Goal: Task Accomplishment & Management: Use online tool/utility

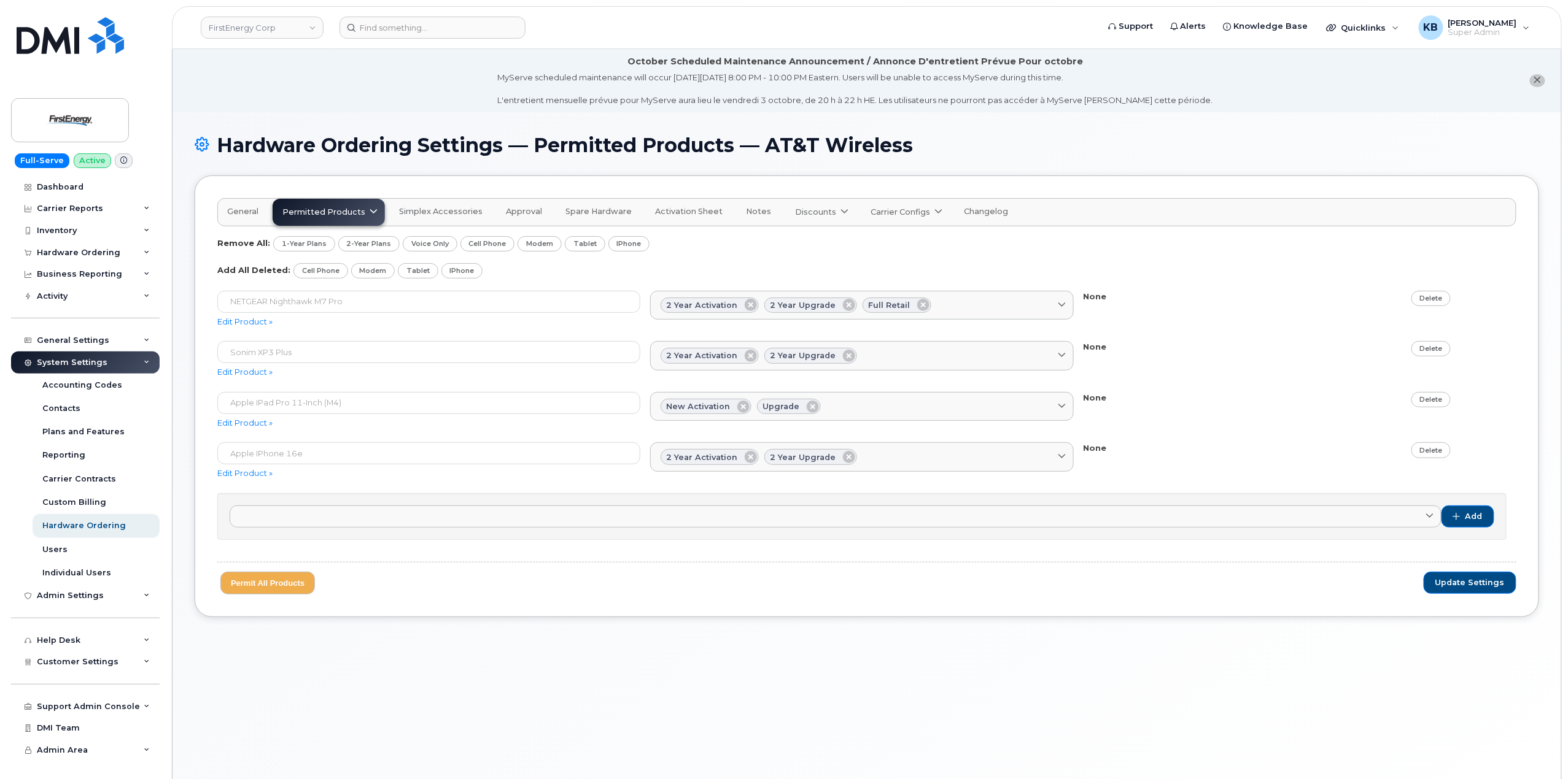
scroll to position [70, 0]
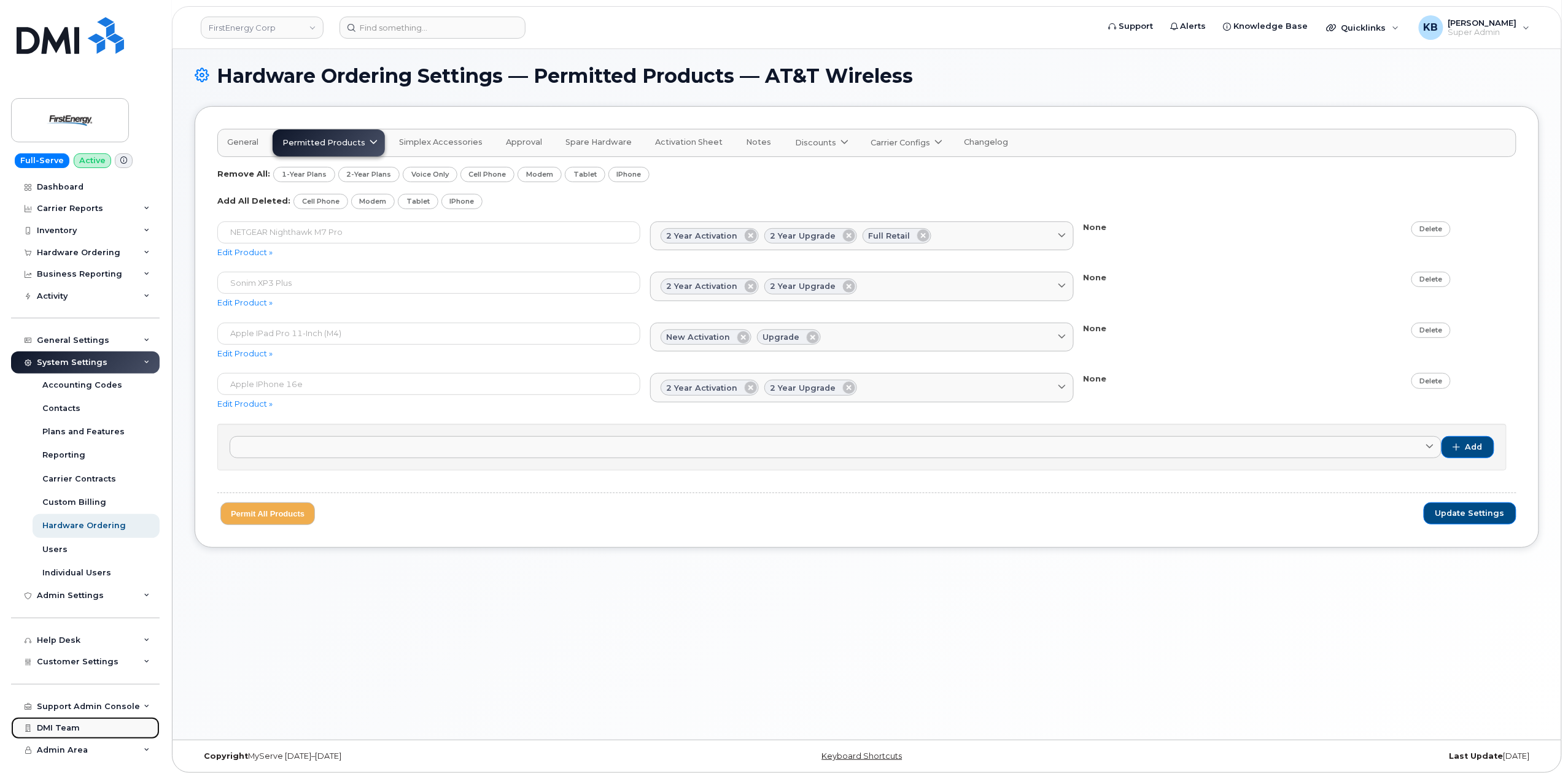
click at [148, 732] on link "DMI Team" at bounding box center [85, 728] width 149 height 22
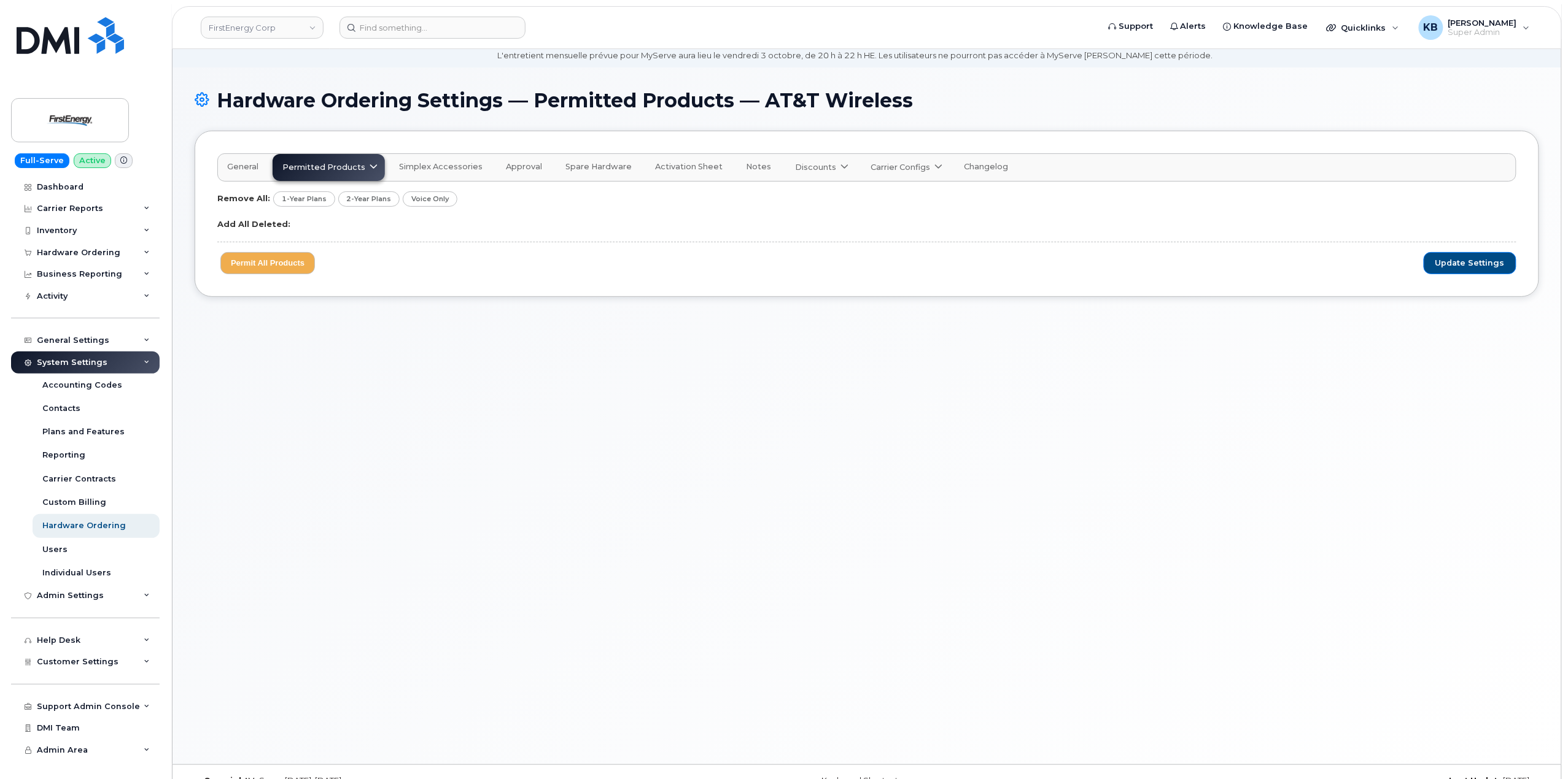
scroll to position [70, 0]
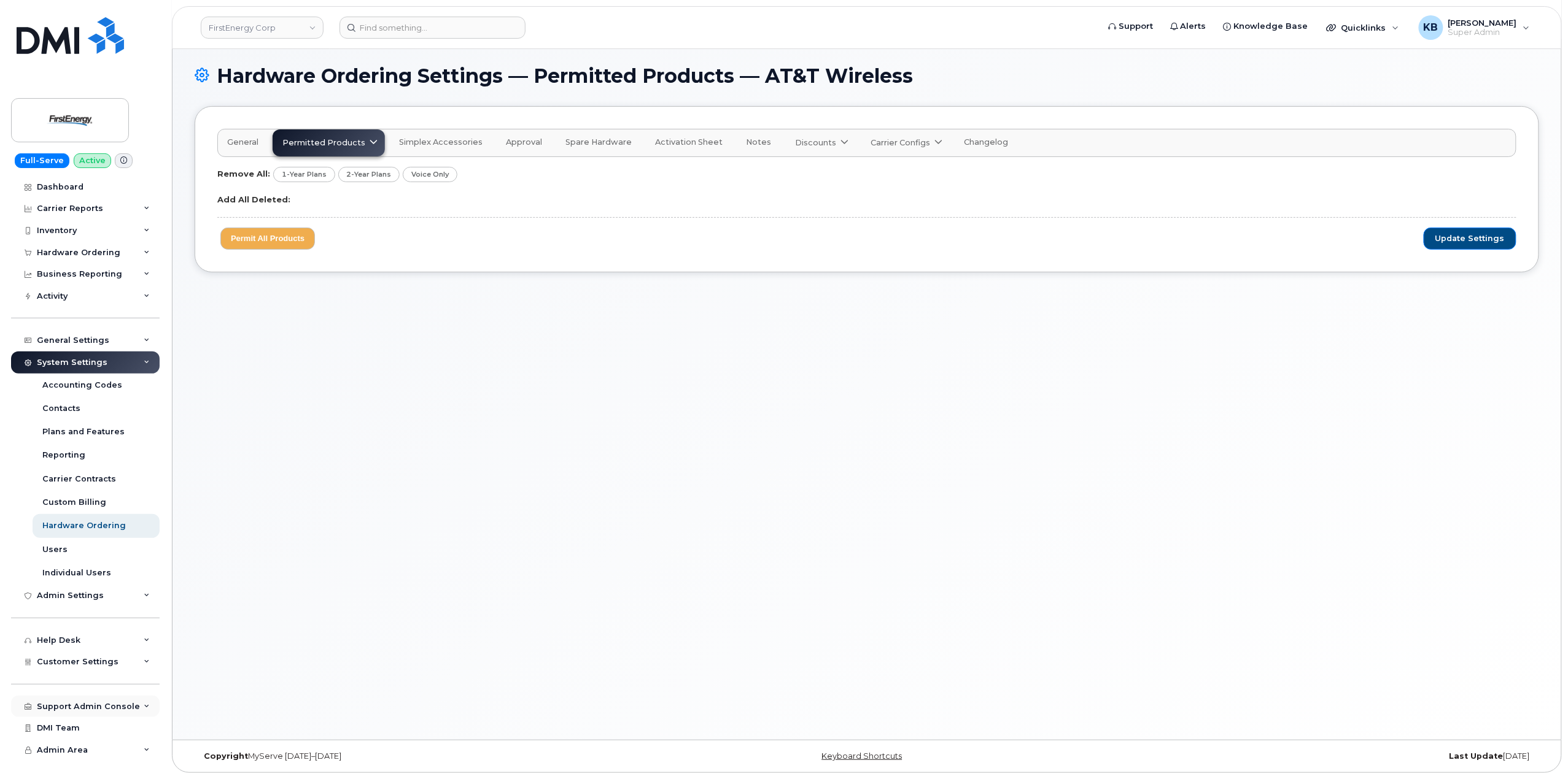
click at [150, 709] on div "Support Admin Console" at bounding box center [85, 706] width 149 height 22
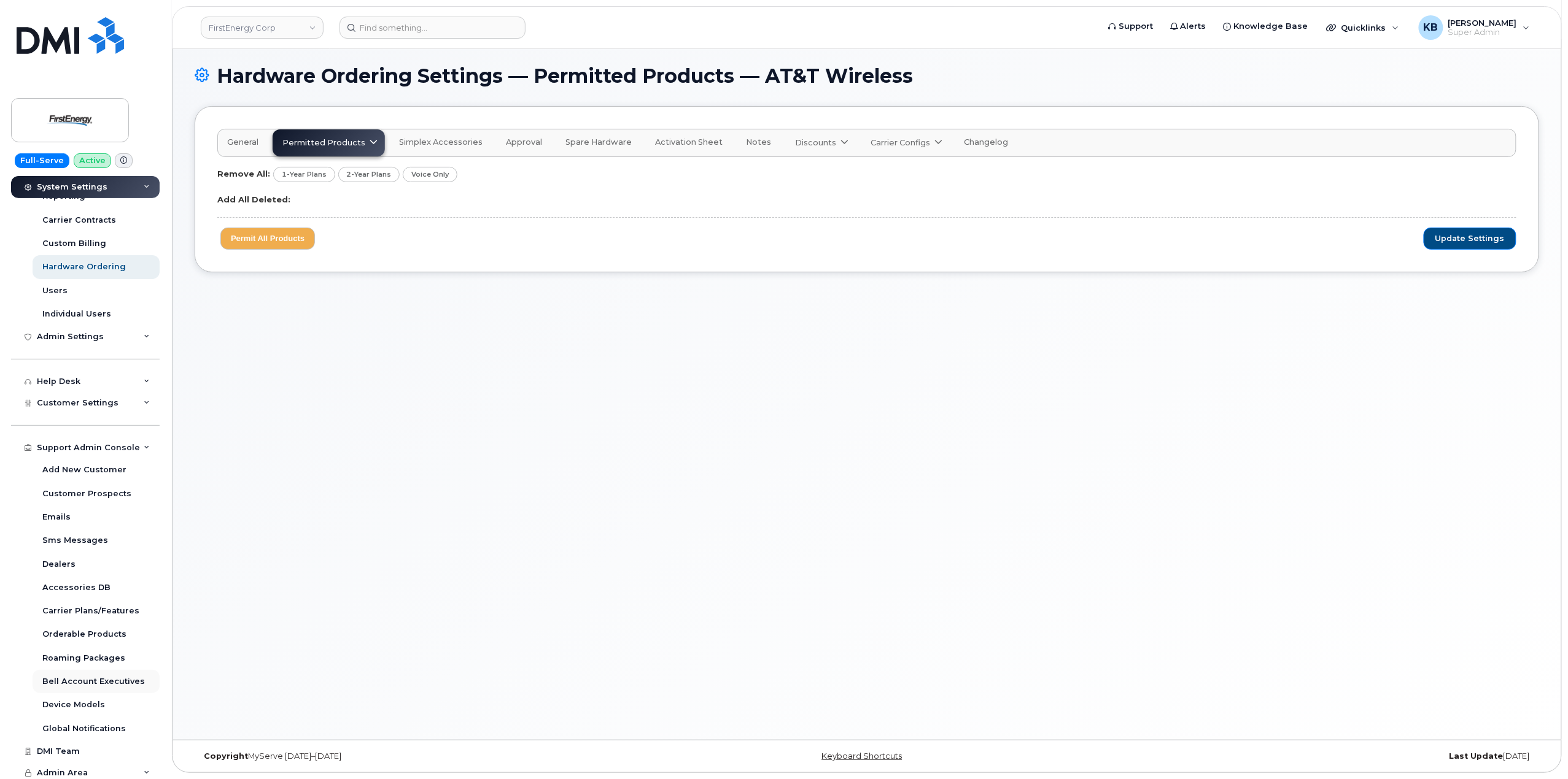
scroll to position [263, 0]
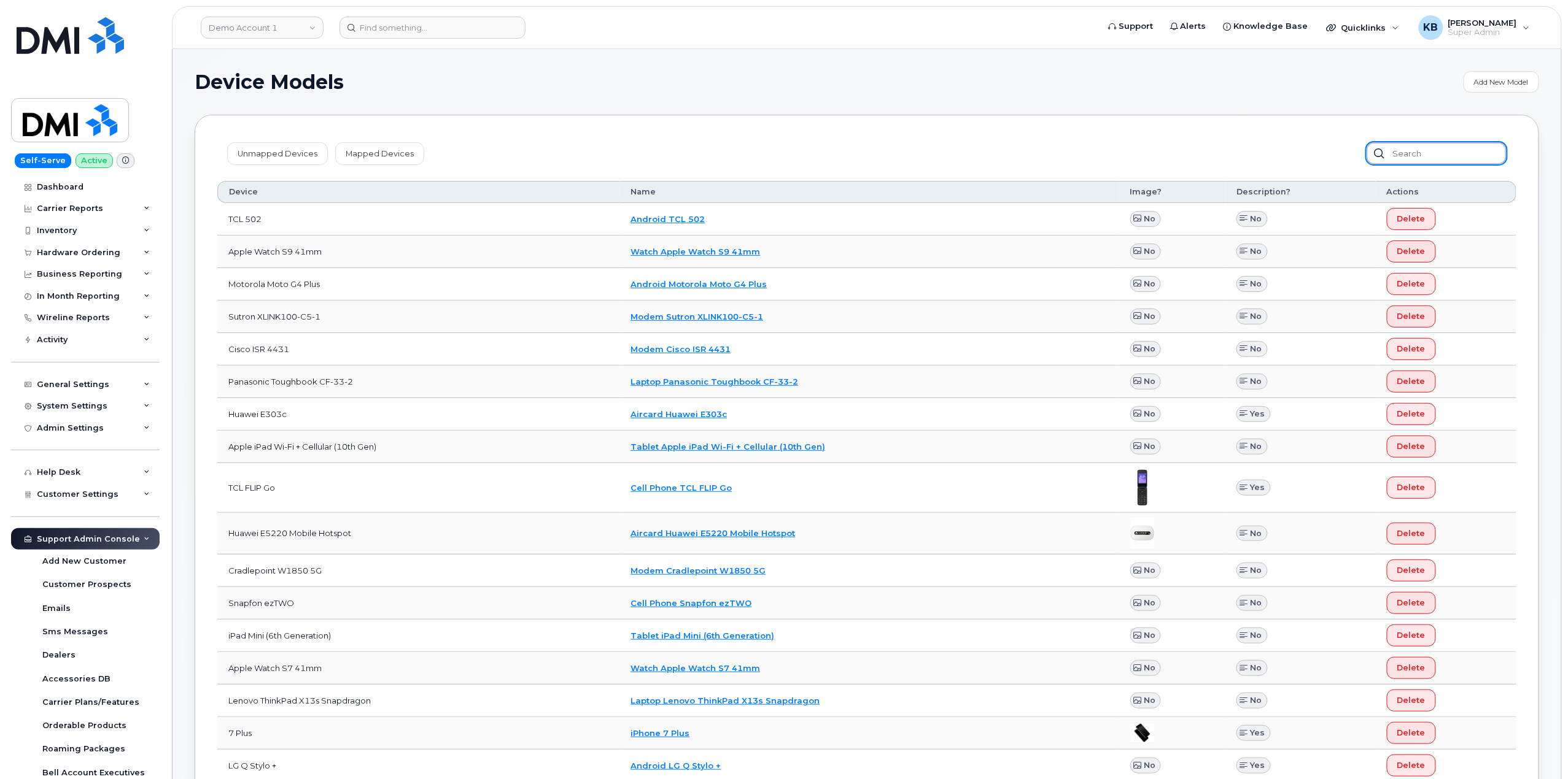
click at [1442, 156] on input "text" at bounding box center [1436, 153] width 140 height 22
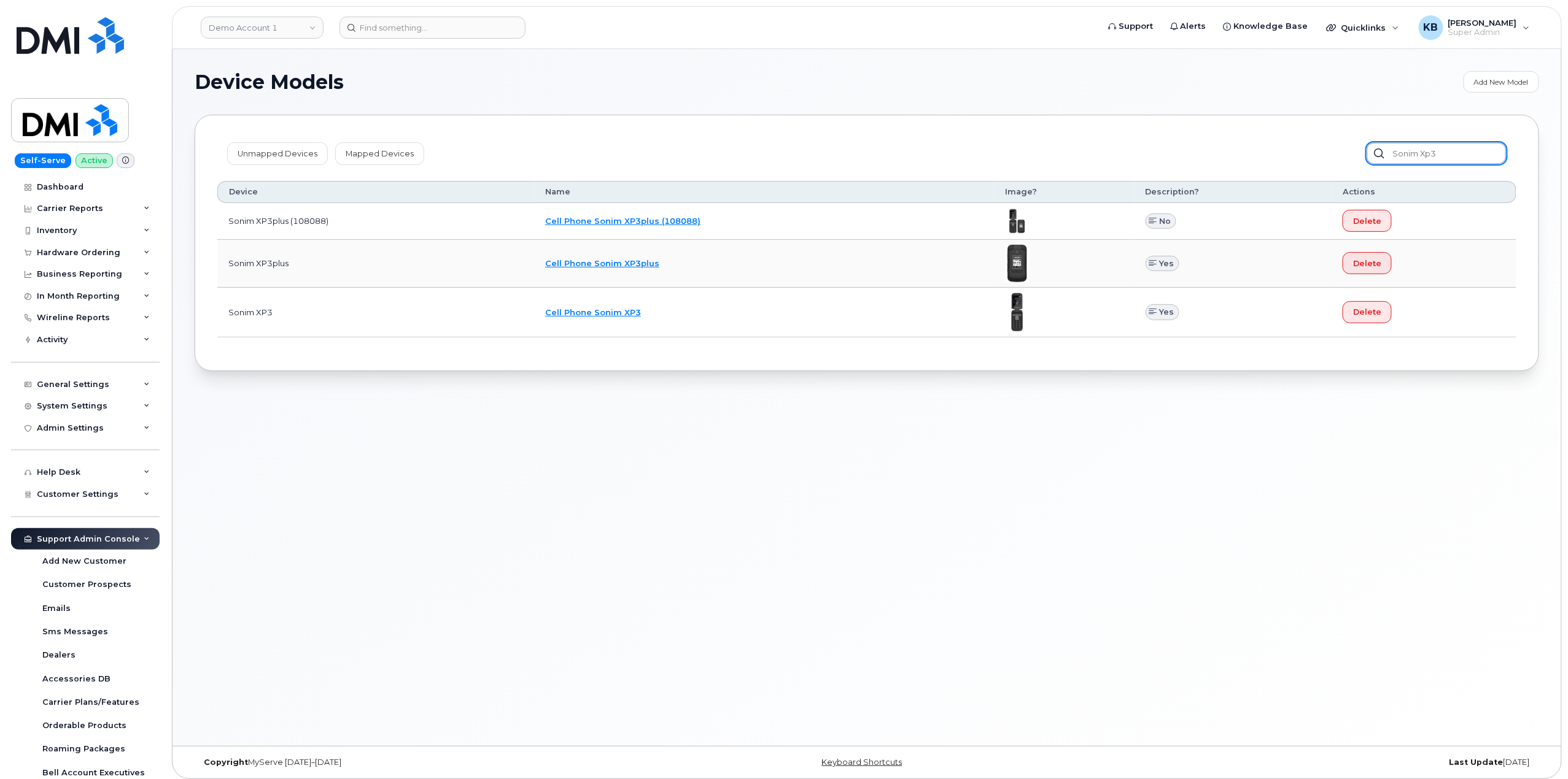
type input "sonim xp3"
click at [624, 261] on link "Cell Phone Sonim XP3plus" at bounding box center [602, 263] width 114 height 10
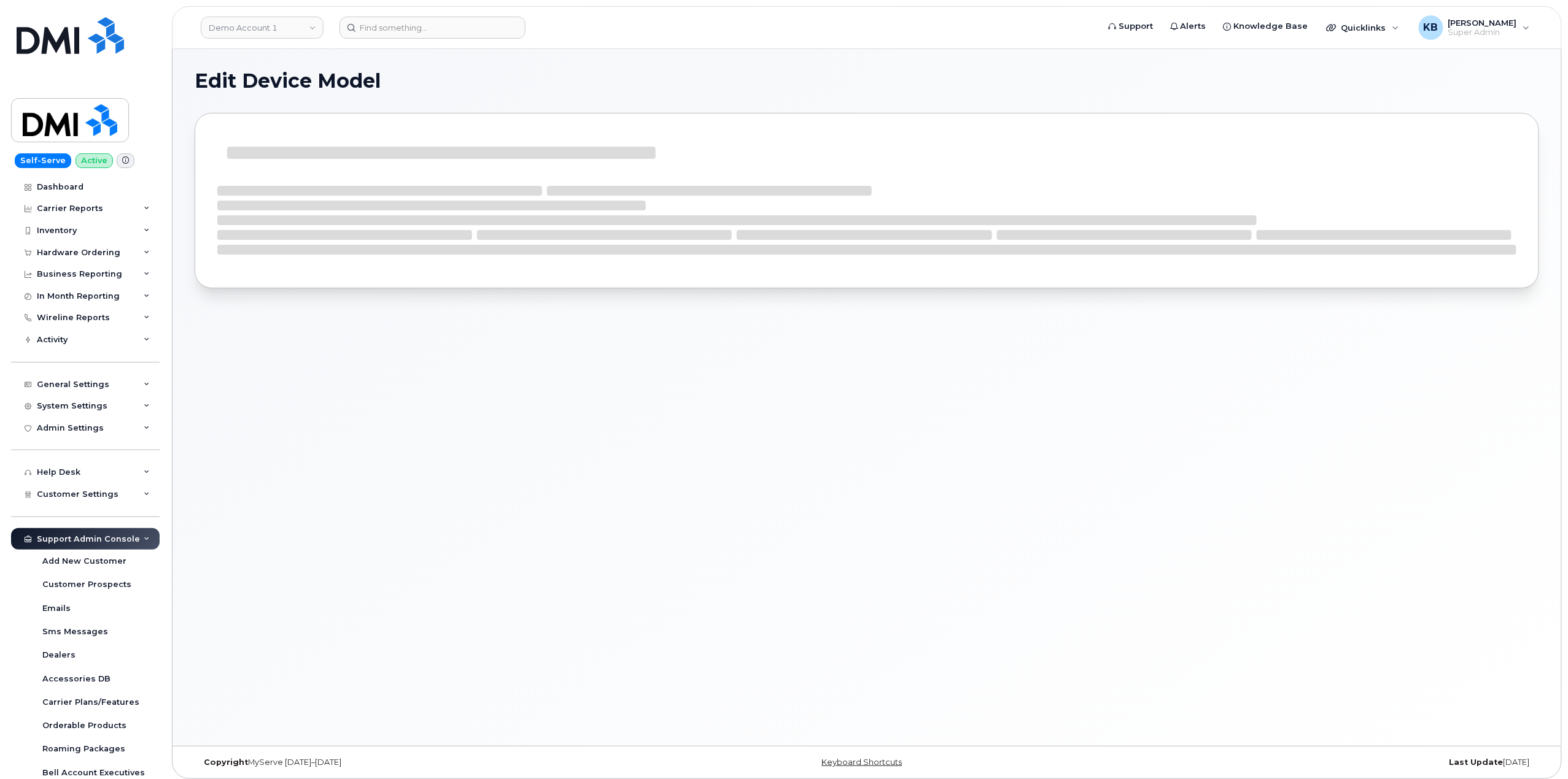
select select "4"
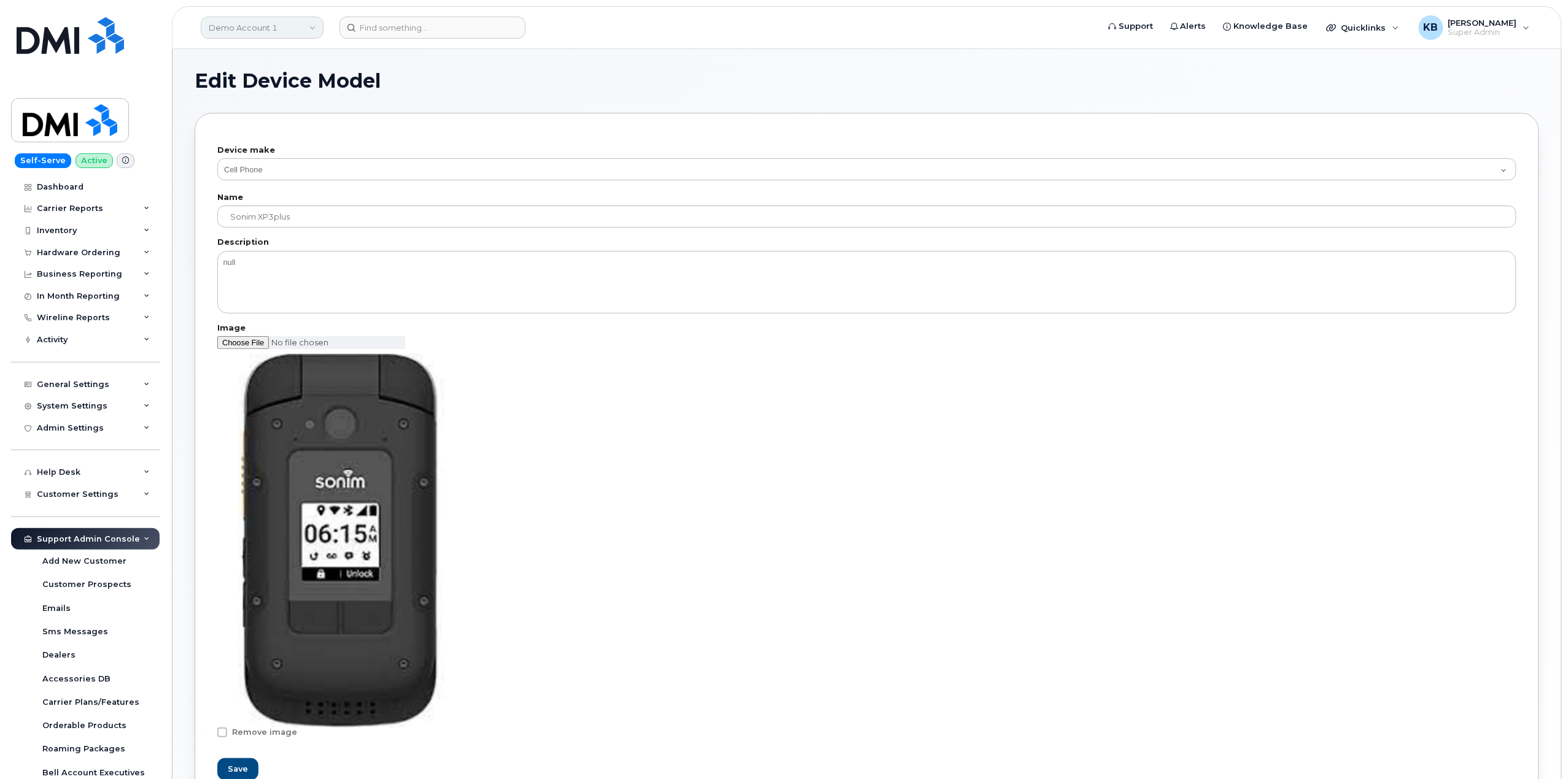
click at [224, 23] on link "Demo Account 1" at bounding box center [262, 27] width 122 height 22
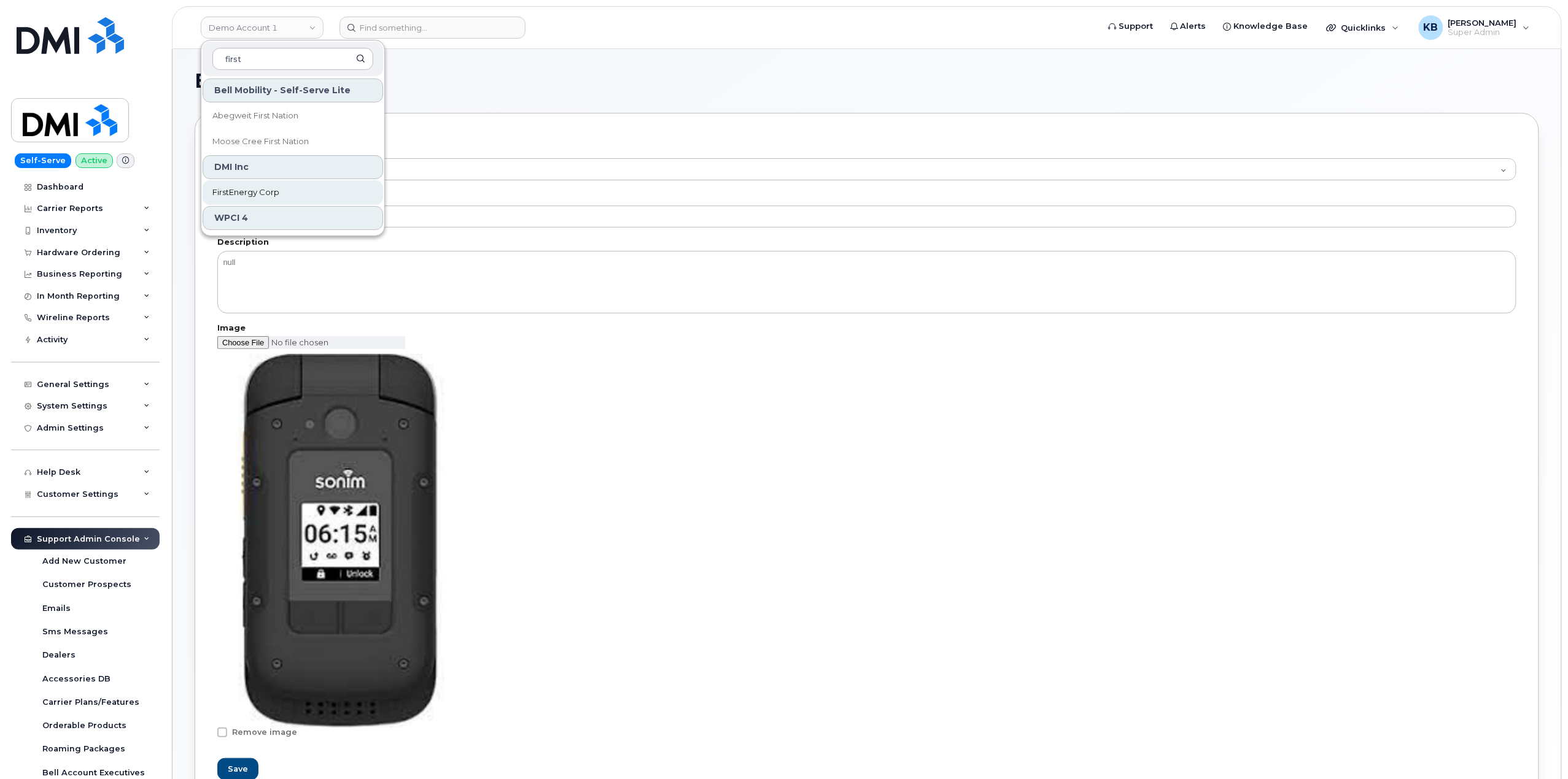
type input "first"
click at [248, 191] on span "FirstEnergy Corp" at bounding box center [246, 193] width 67 height 12
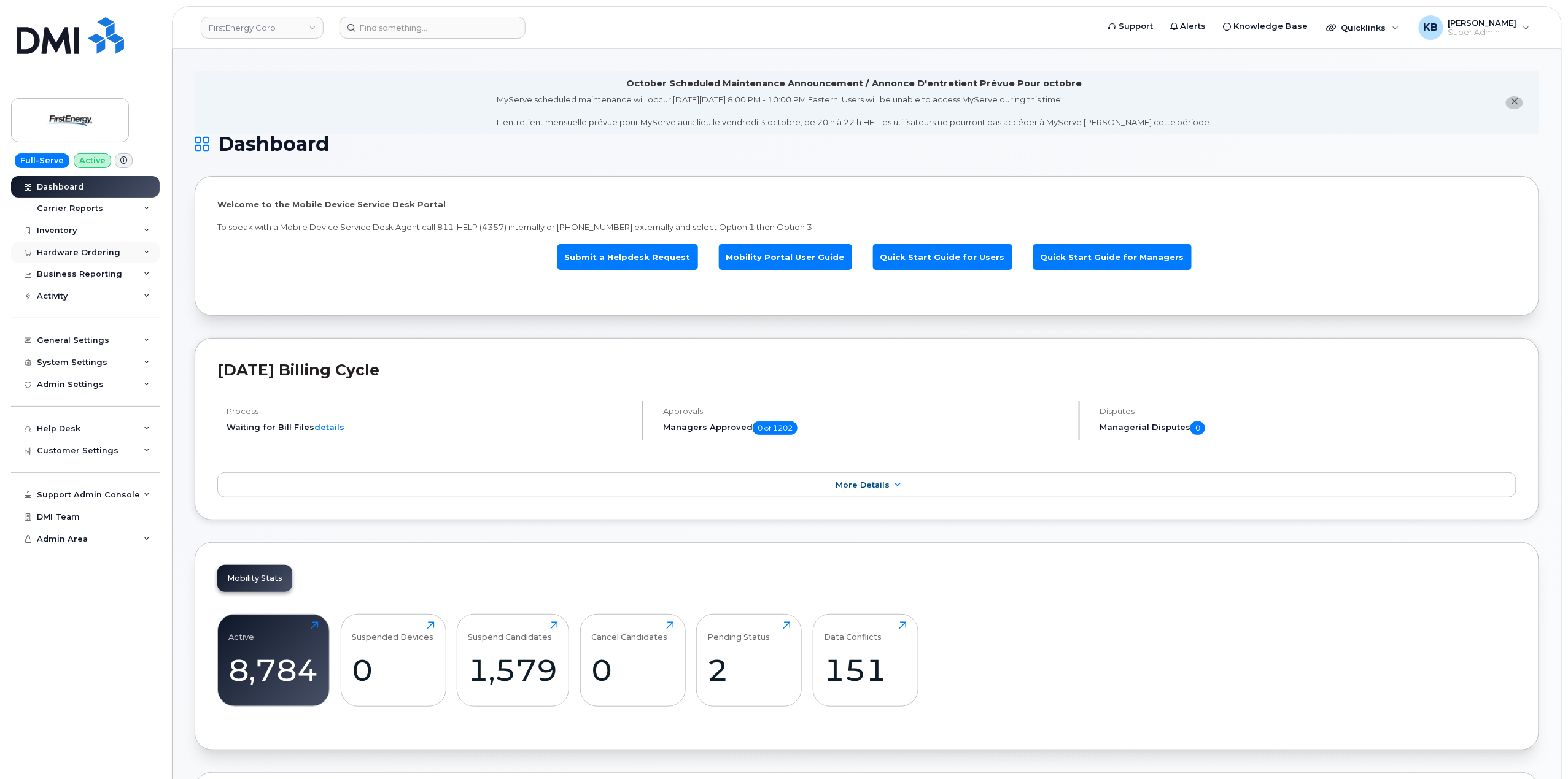
click at [150, 256] on div "Hardware Ordering" at bounding box center [85, 252] width 149 height 22
click at [1387, 29] on span "Quicklinks" at bounding box center [1363, 27] width 45 height 10
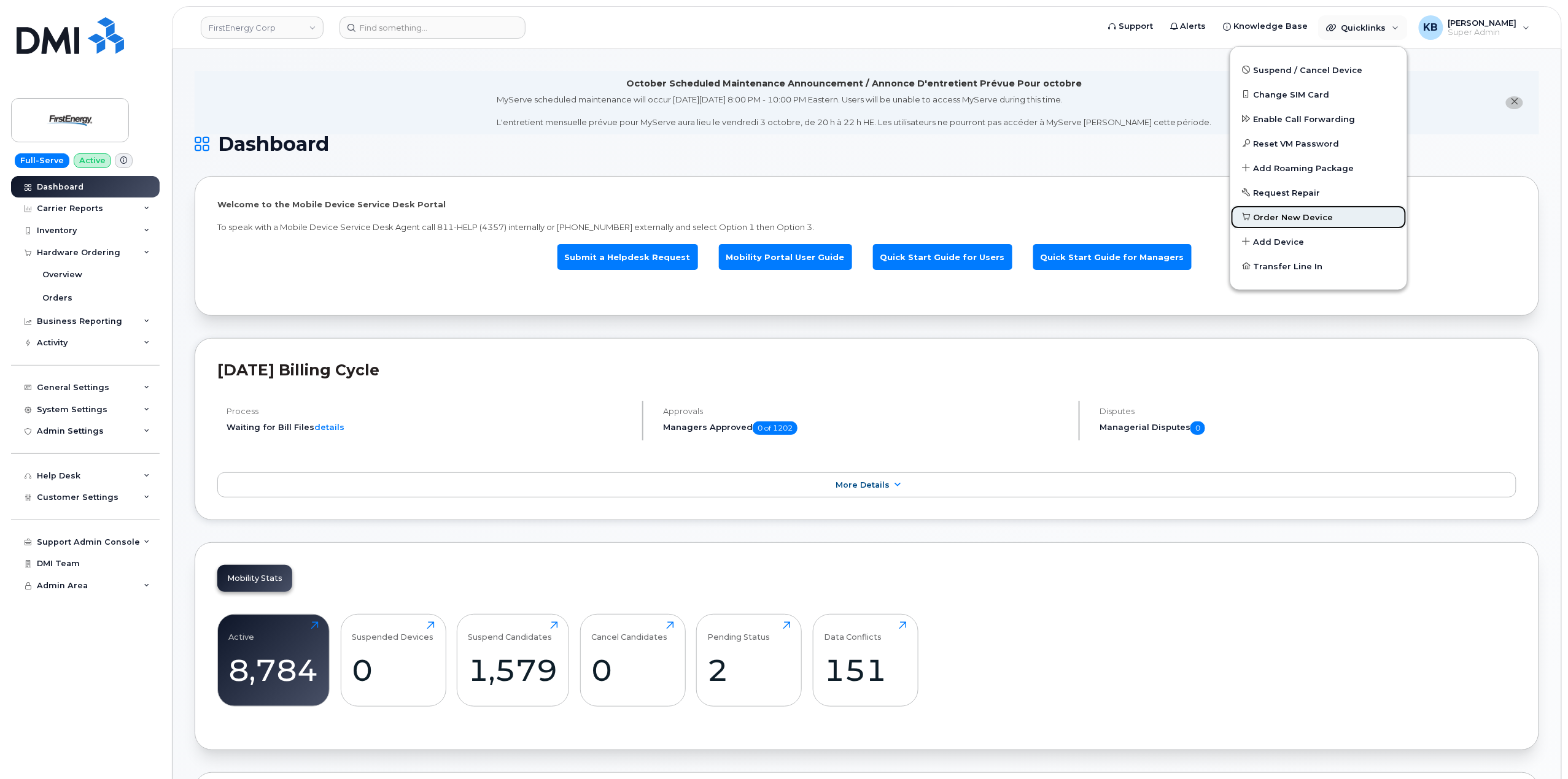
click at [1325, 218] on span "Order New Device" at bounding box center [1294, 218] width 80 height 12
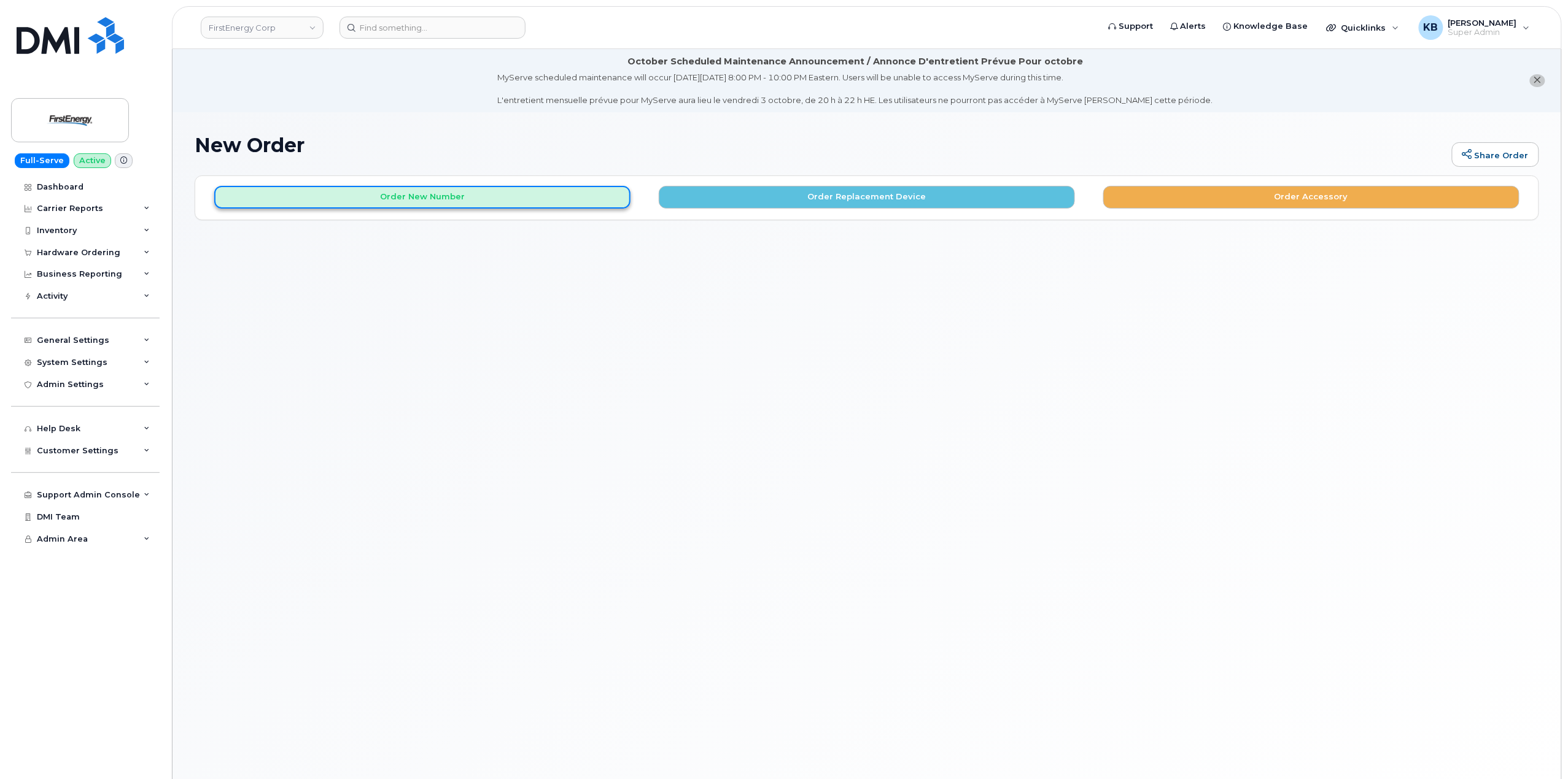
click at [500, 196] on button "Order New Number" at bounding box center [422, 197] width 417 height 23
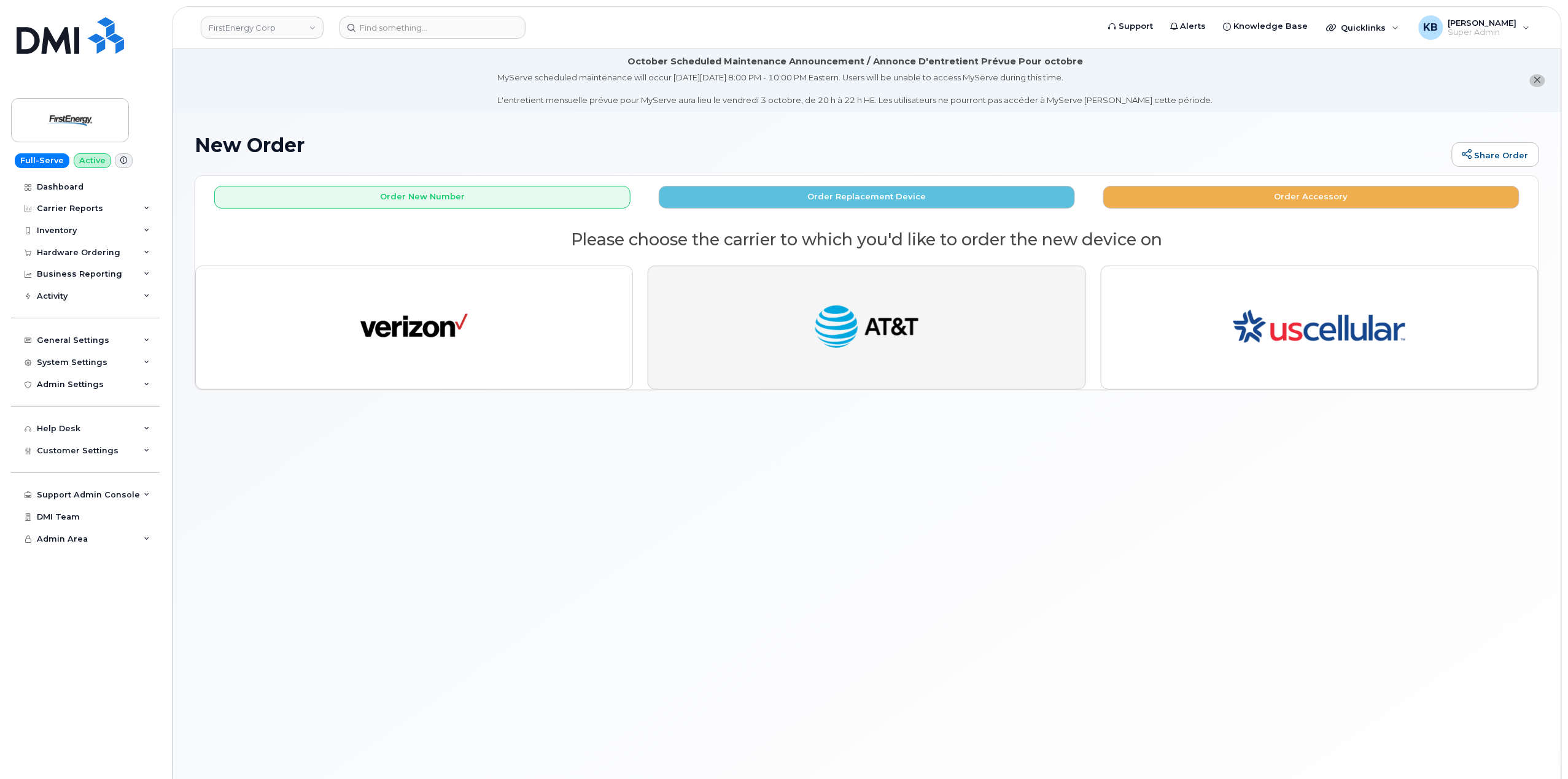
click at [978, 317] on button "button" at bounding box center [866, 328] width 438 height 124
